Goal: Use online tool/utility: Utilize a website feature to perform a specific function

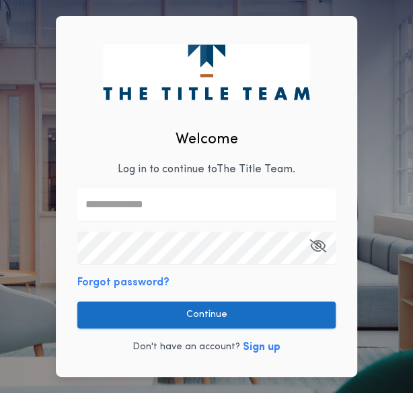
type input "**********"
drag, startPoint x: 132, startPoint y: 308, endPoint x: 129, endPoint y: 323, distance: 15.2
click at [129, 323] on button "Continue" at bounding box center [206, 315] width 259 height 27
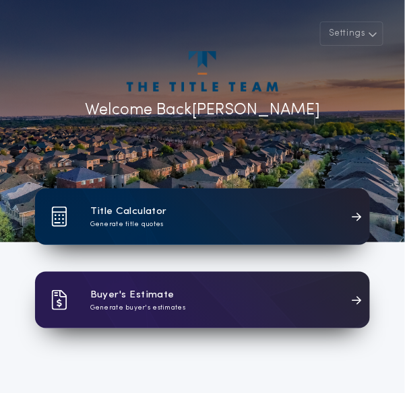
drag, startPoint x: 127, startPoint y: 205, endPoint x: 100, endPoint y: 208, distance: 27.1
click at [100, 208] on h1 "Title Calculator" at bounding box center [128, 211] width 77 height 15
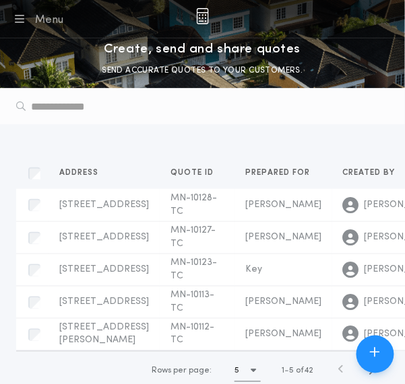
scroll to position [0, 111]
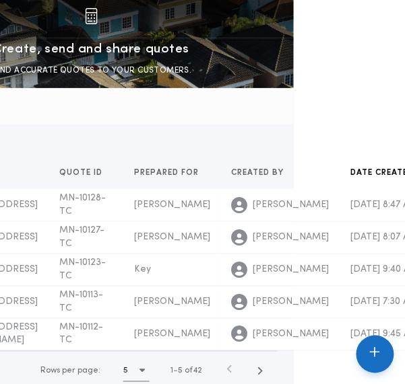
click at [376, 355] on icon "button" at bounding box center [375, 353] width 11 height 12
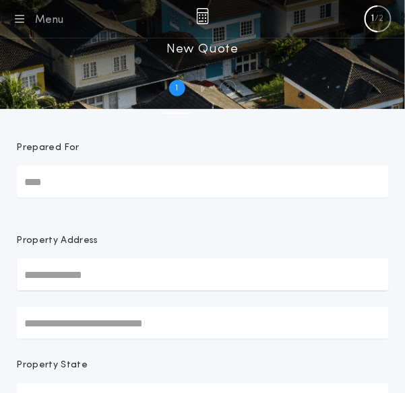
click at [111, 189] on input "Prepared For" at bounding box center [203, 182] width 372 height 32
click at [106, 182] on input "Prepared For" at bounding box center [203, 182] width 372 height 32
type input "*******"
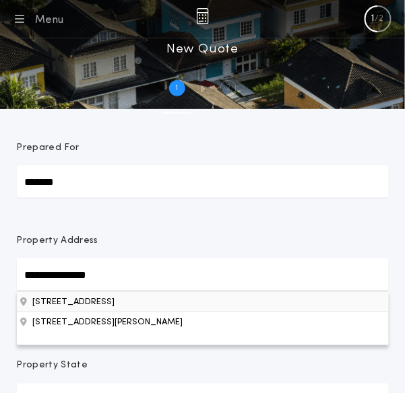
click at [102, 302] on button "[STREET_ADDRESS]" at bounding box center [203, 301] width 372 height 20
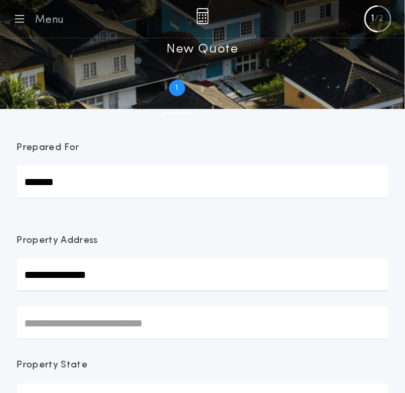
type input "**********"
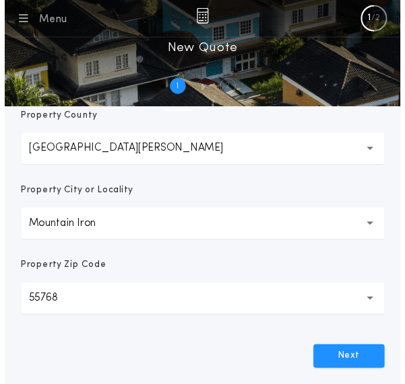
scroll to position [373, 0]
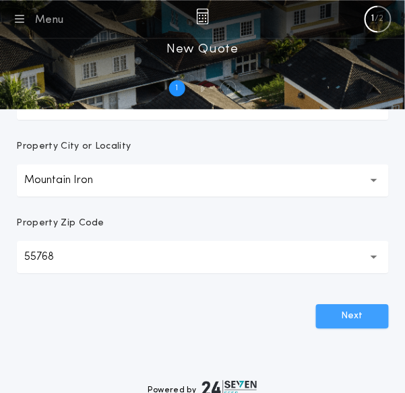
click at [348, 320] on button "Next" at bounding box center [352, 316] width 73 height 24
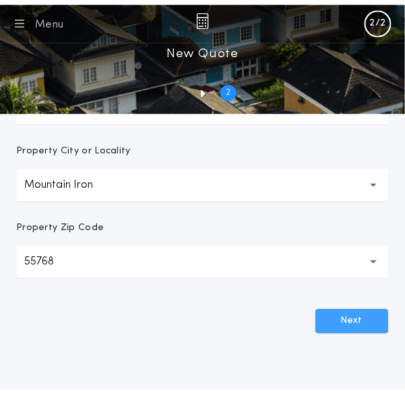
scroll to position [0, 0]
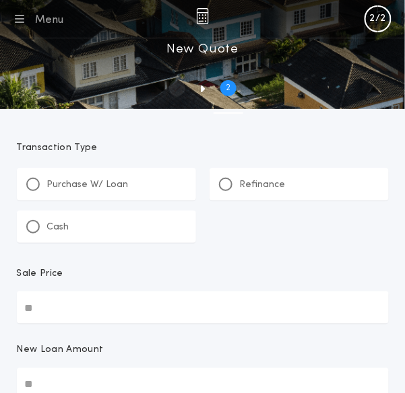
click at [261, 186] on p "Refinance" at bounding box center [263, 184] width 46 height 13
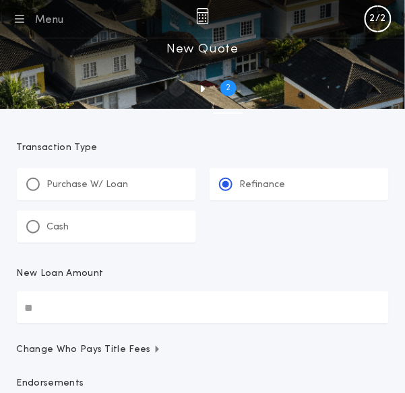
click at [71, 306] on input "New Loan Amount" at bounding box center [203, 307] width 372 height 32
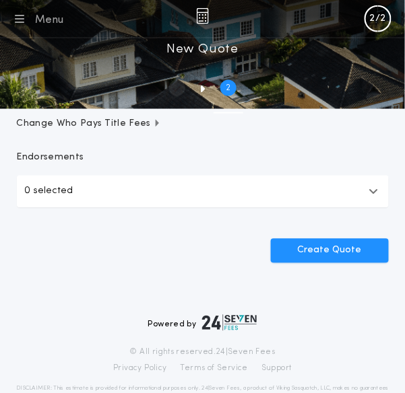
scroll to position [229, 0]
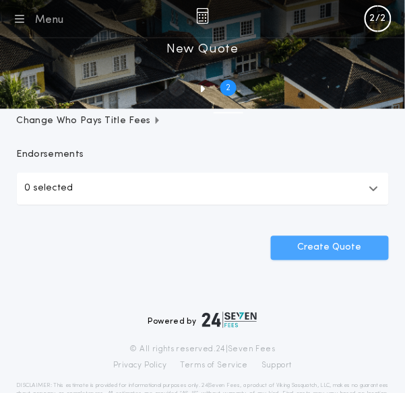
type input "*******"
click at [295, 250] on button "Create Quote" at bounding box center [330, 248] width 118 height 24
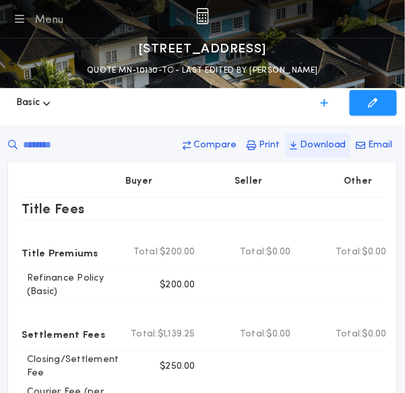
click at [317, 144] on p "Download" at bounding box center [323, 145] width 46 height 13
